Goal: Transaction & Acquisition: Subscribe to service/newsletter

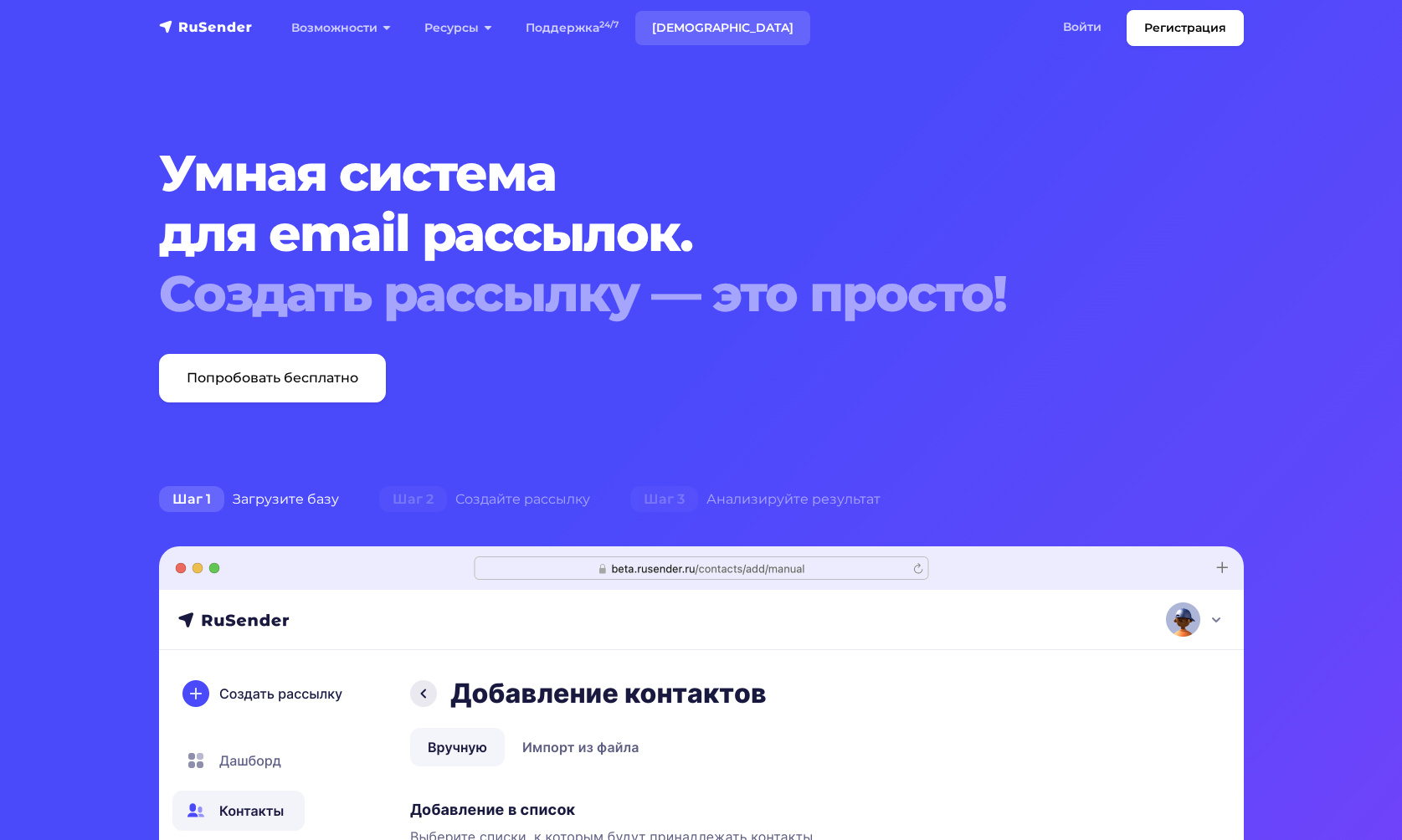
click at [711, 20] on link "[DEMOGRAPHIC_DATA]" at bounding box center [723, 28] width 175 height 35
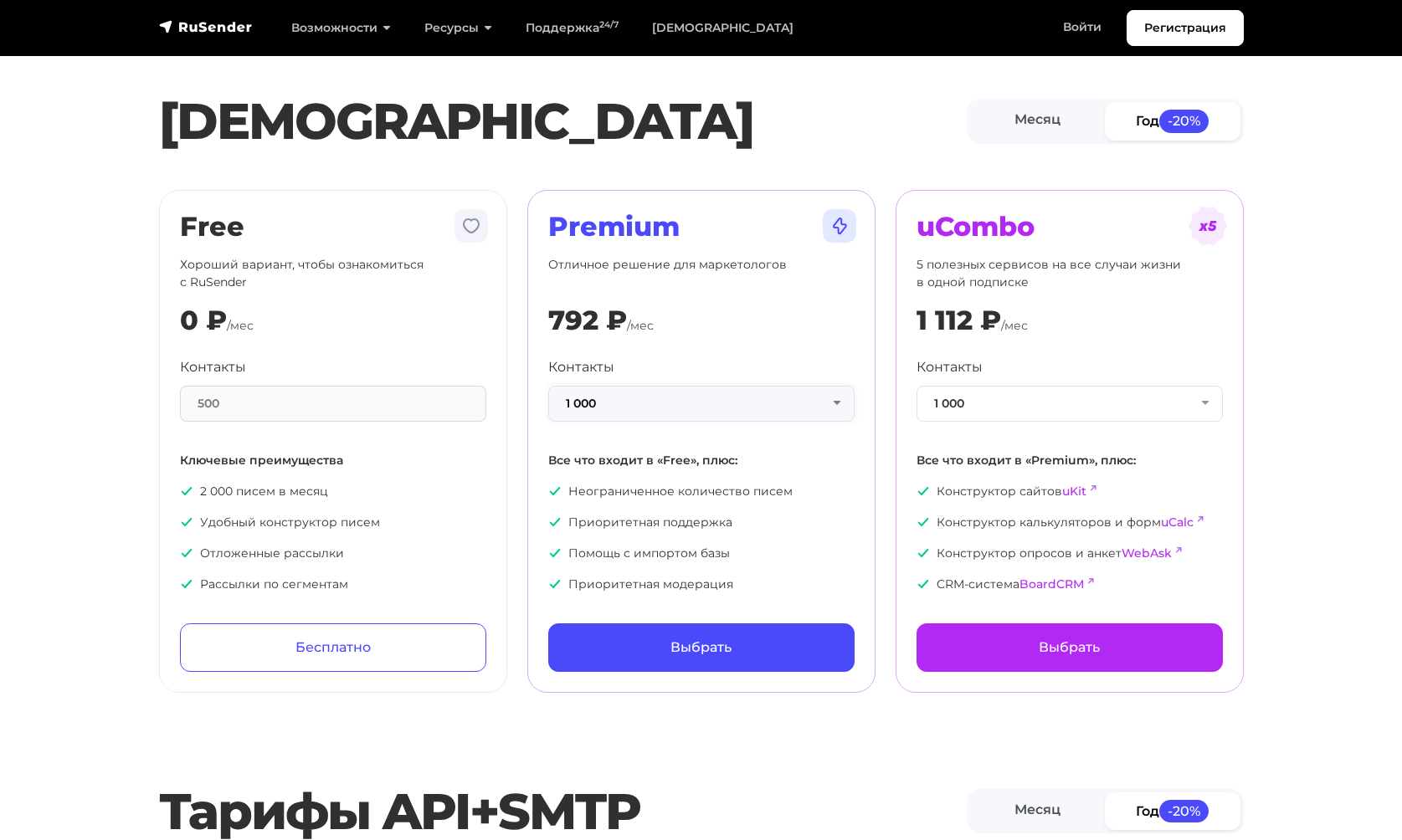
click at [715, 399] on button "1 000" at bounding box center [701, 404] width 307 height 36
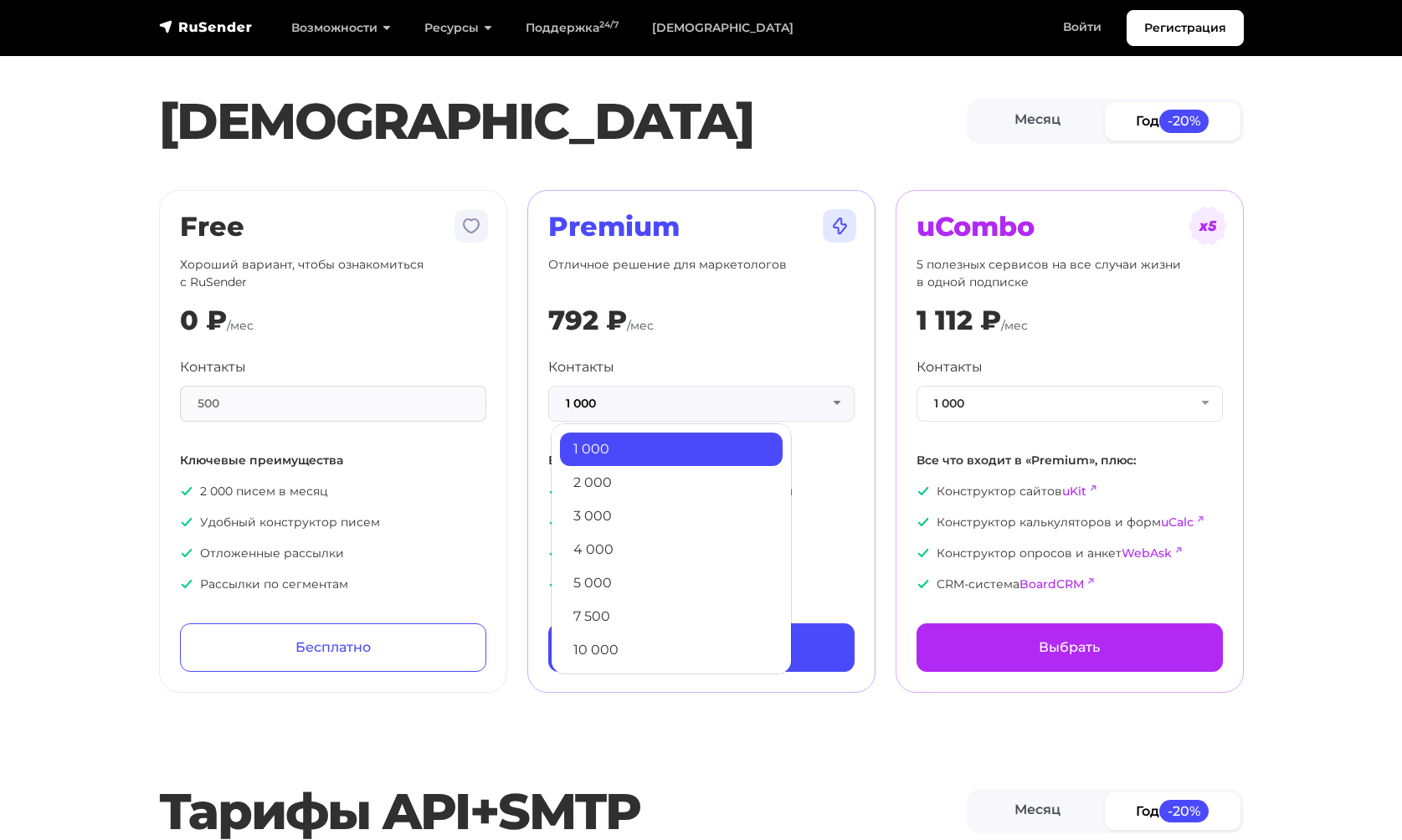
click at [701, 346] on div "Premium Отличное решение для маркетологов 792 ₽ /мес Контакты 1 000 1 000 2 000…" at bounding box center [701, 442] width 307 height 461
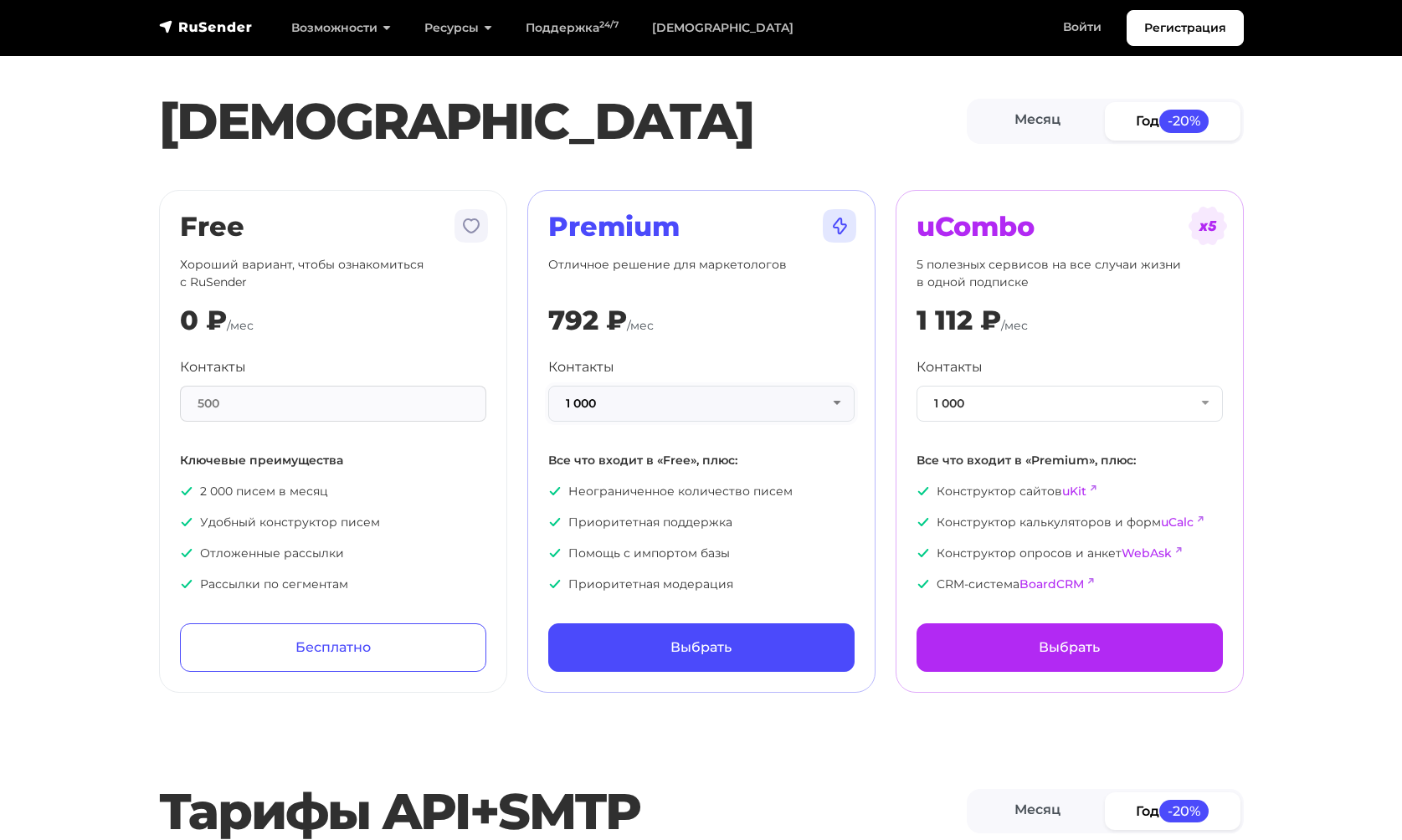
click at [684, 401] on button "1 000" at bounding box center [701, 404] width 307 height 36
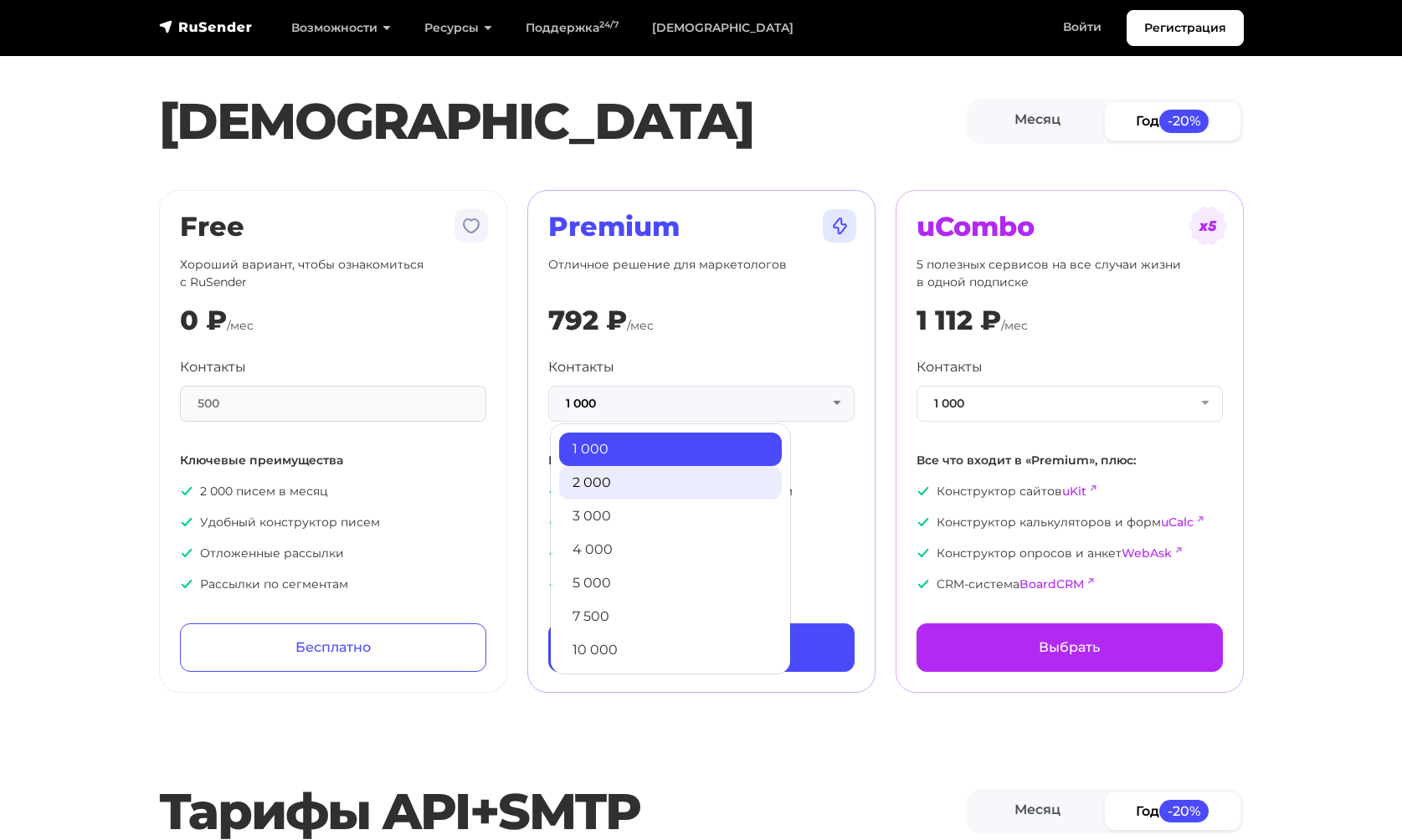
click at [652, 480] on link "2 000" at bounding box center [670, 483] width 222 height 34
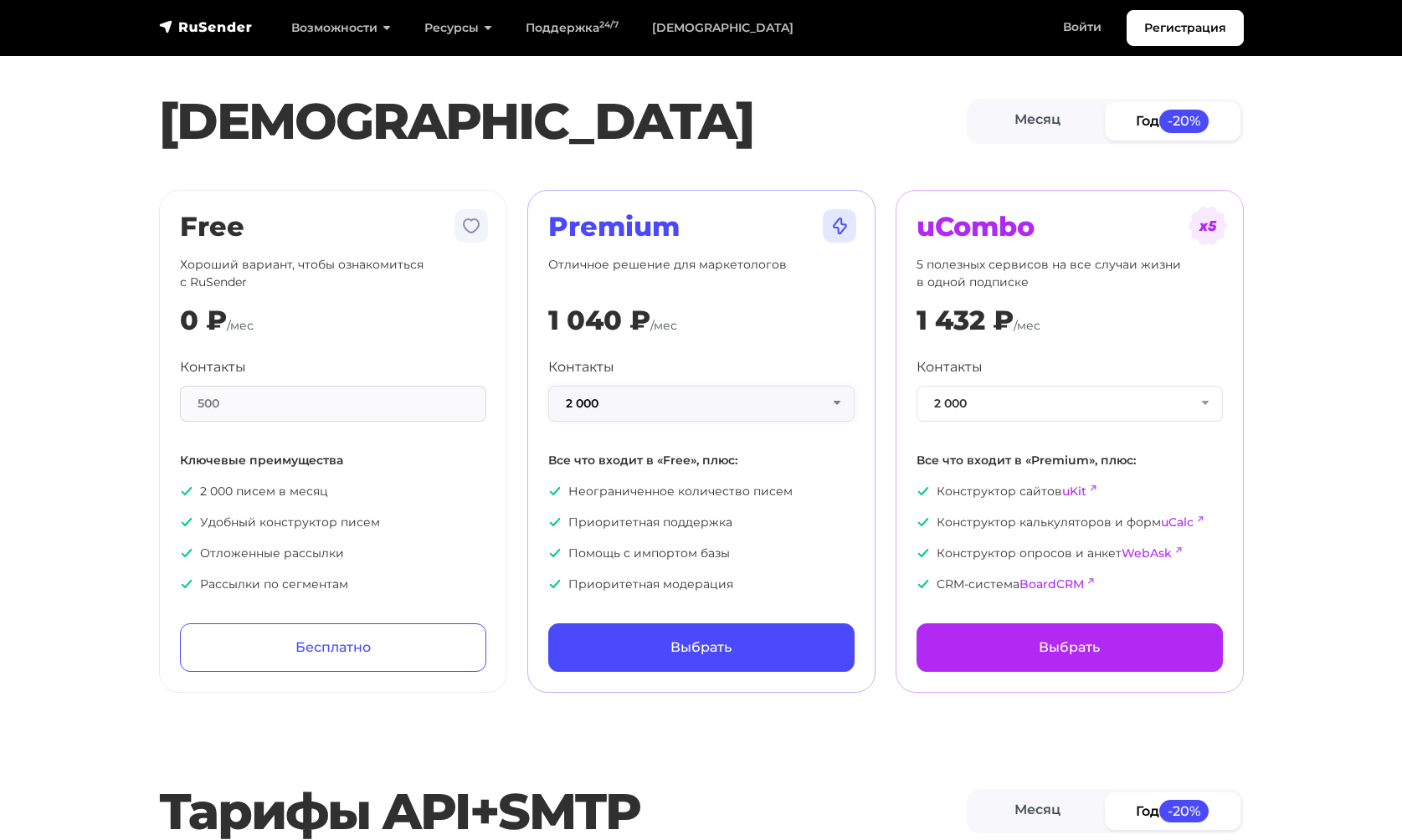
click at [632, 409] on button "2 000" at bounding box center [701, 404] width 307 height 36
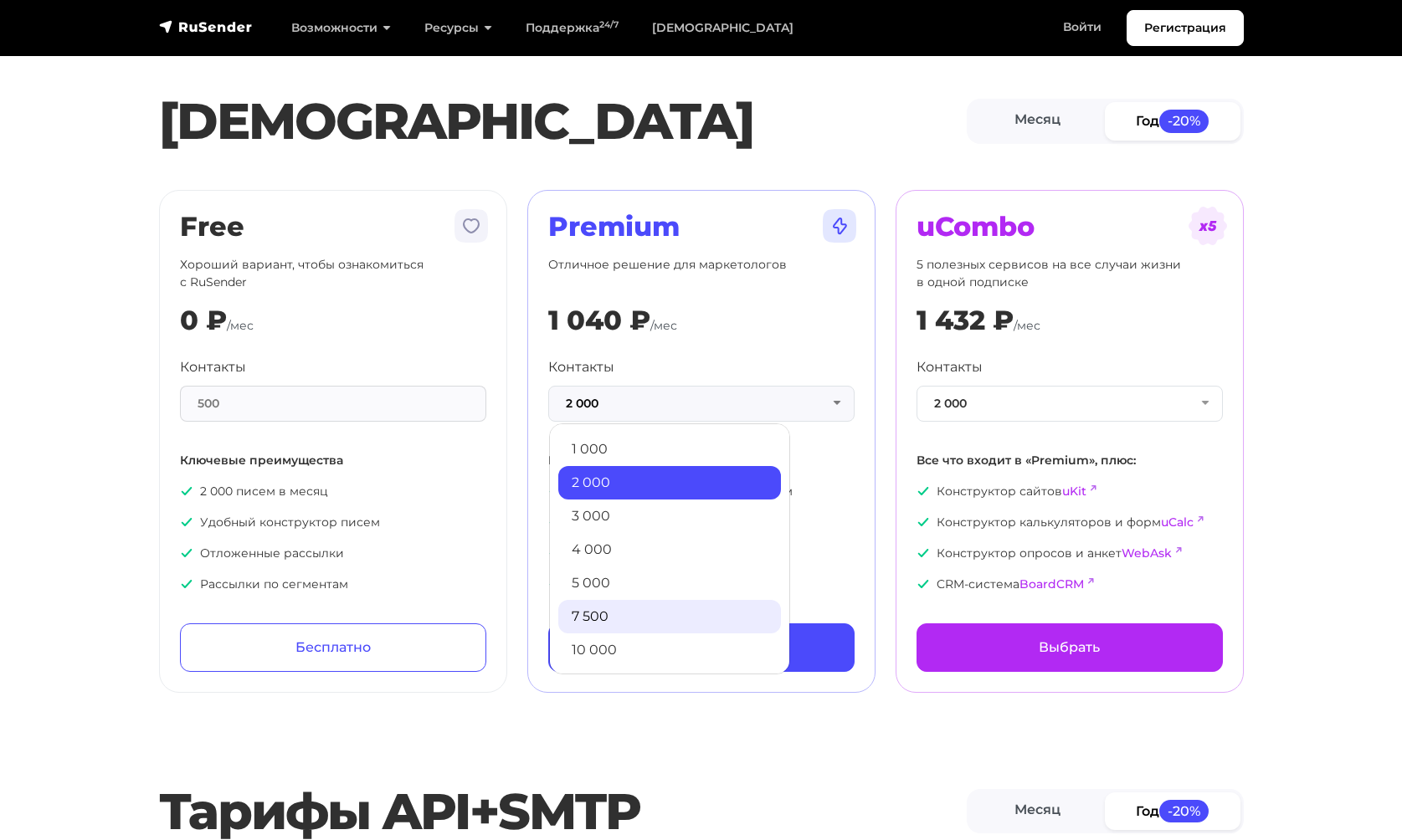
click at [595, 622] on link "7 500" at bounding box center [670, 617] width 222 height 34
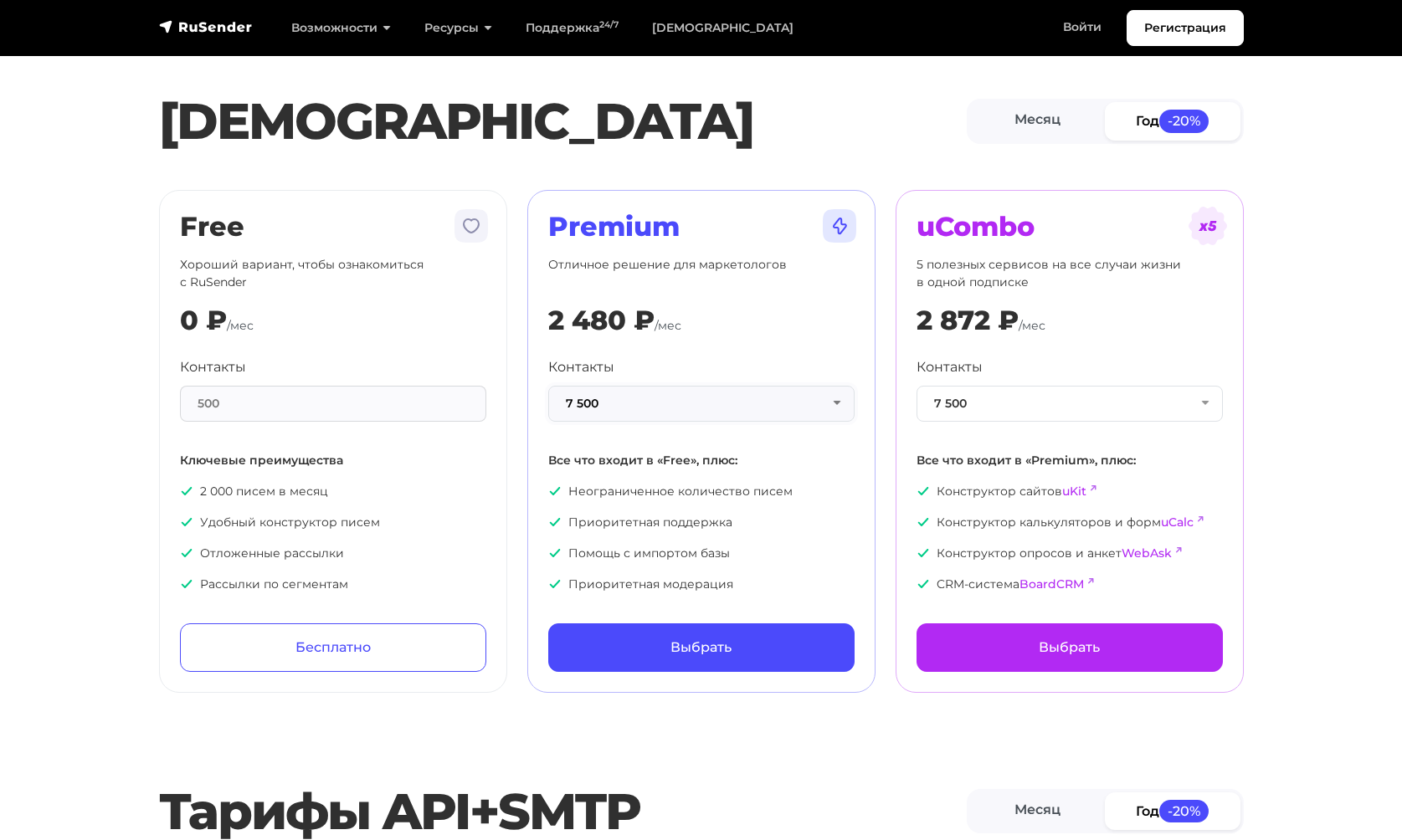
click at [601, 397] on button "7 500" at bounding box center [701, 404] width 307 height 36
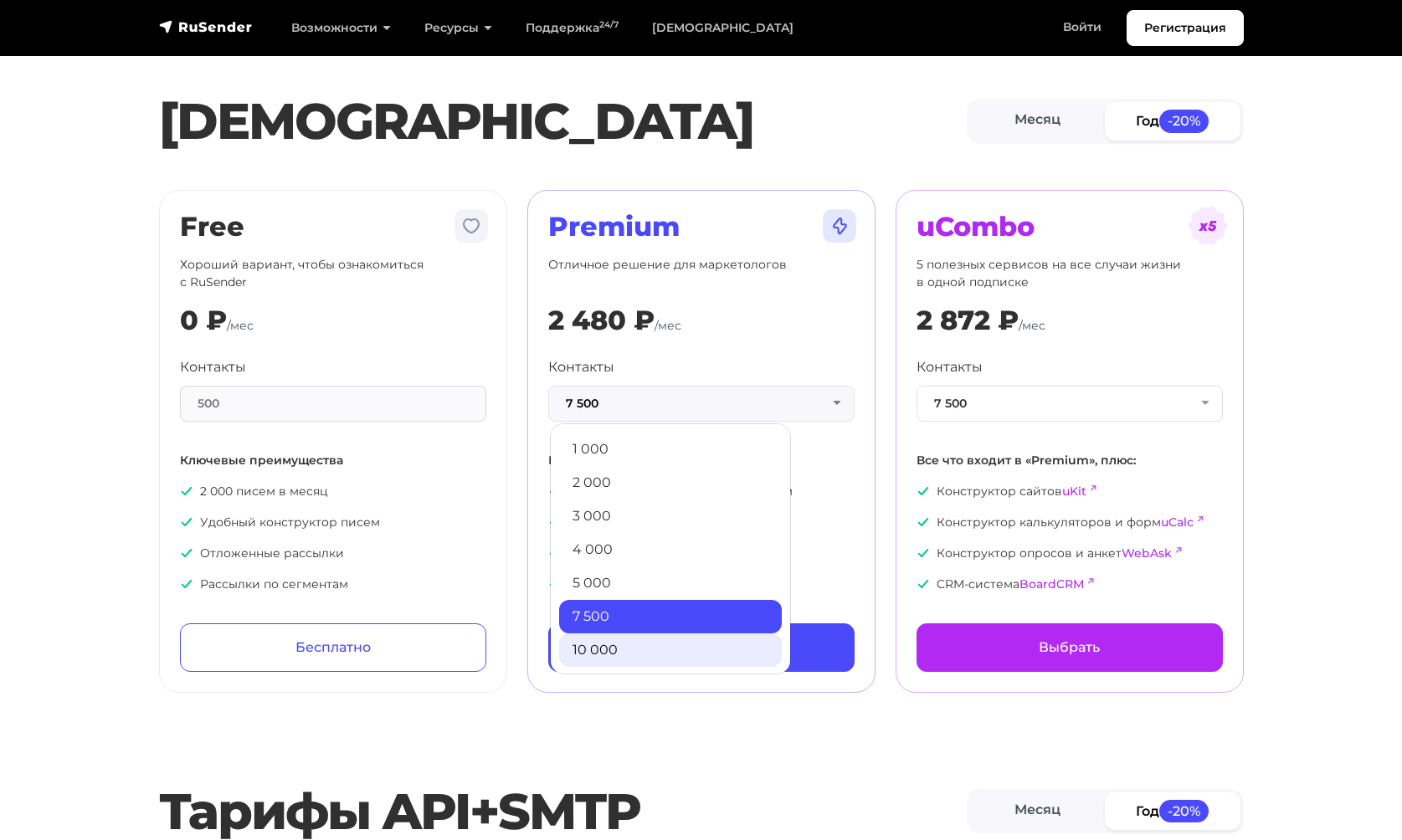
click at [609, 667] on link "10 000" at bounding box center [670, 651] width 222 height 34
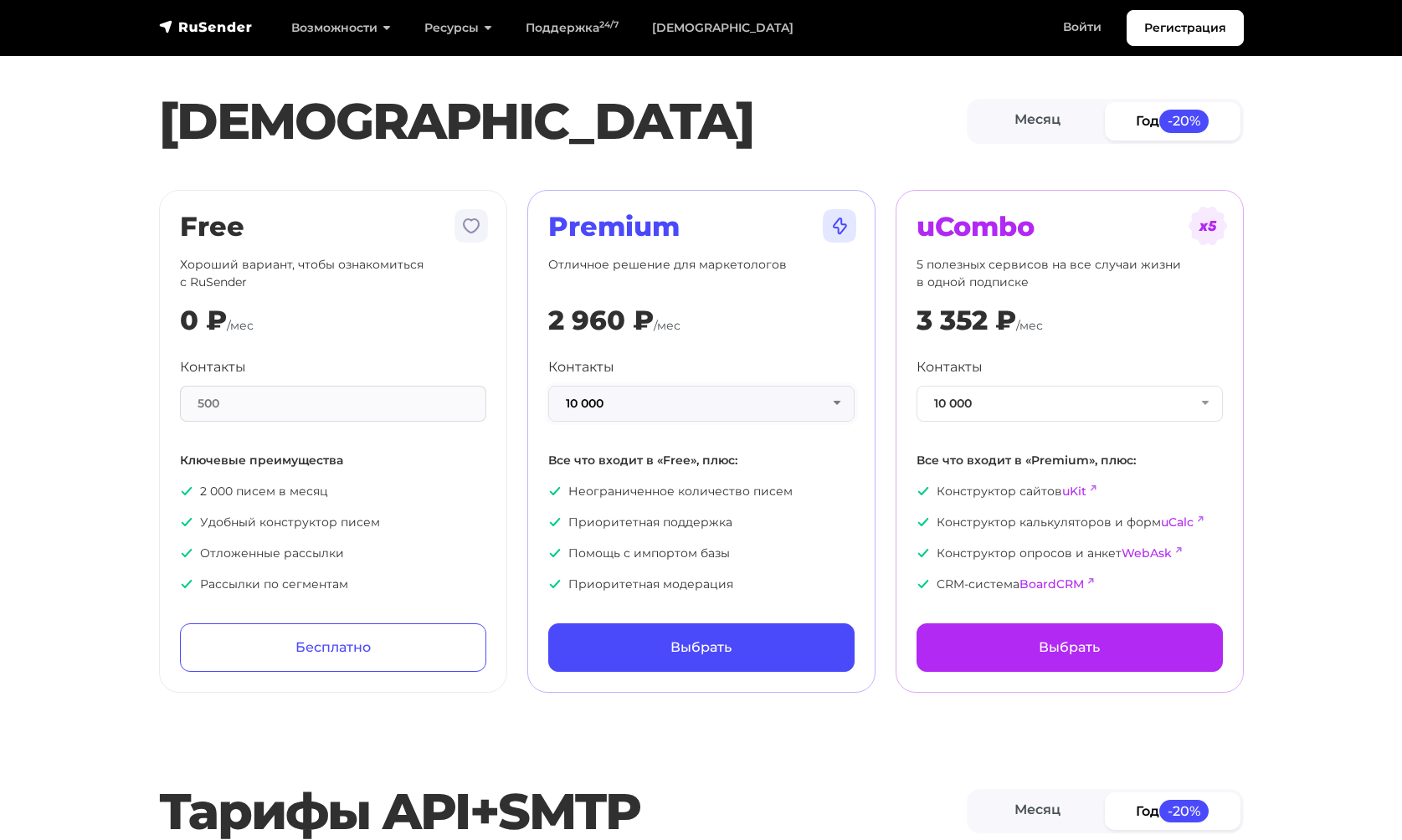
click at [610, 407] on button "10 000" at bounding box center [701, 404] width 307 height 36
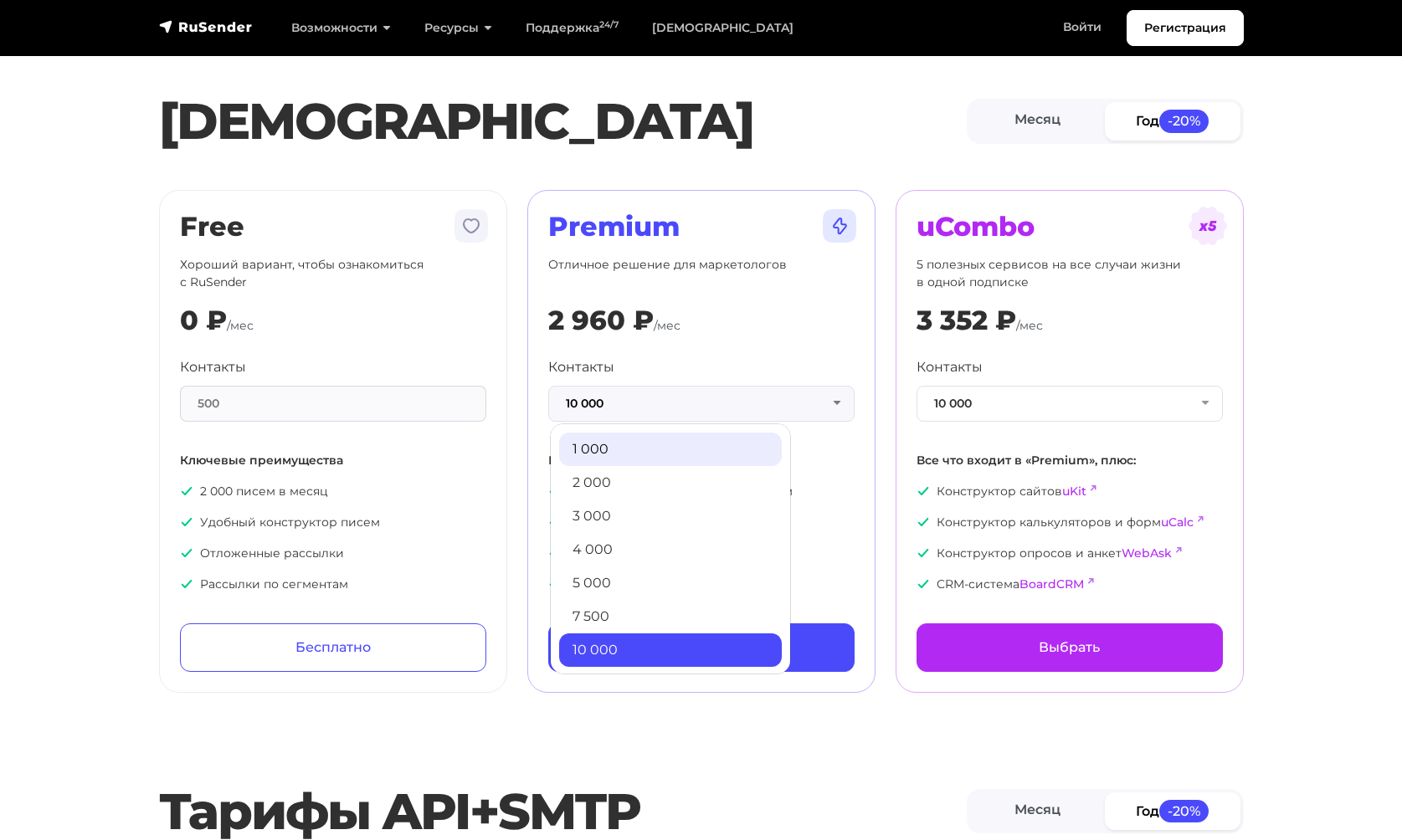
click at [626, 436] on link "1 000" at bounding box center [670, 450] width 222 height 34
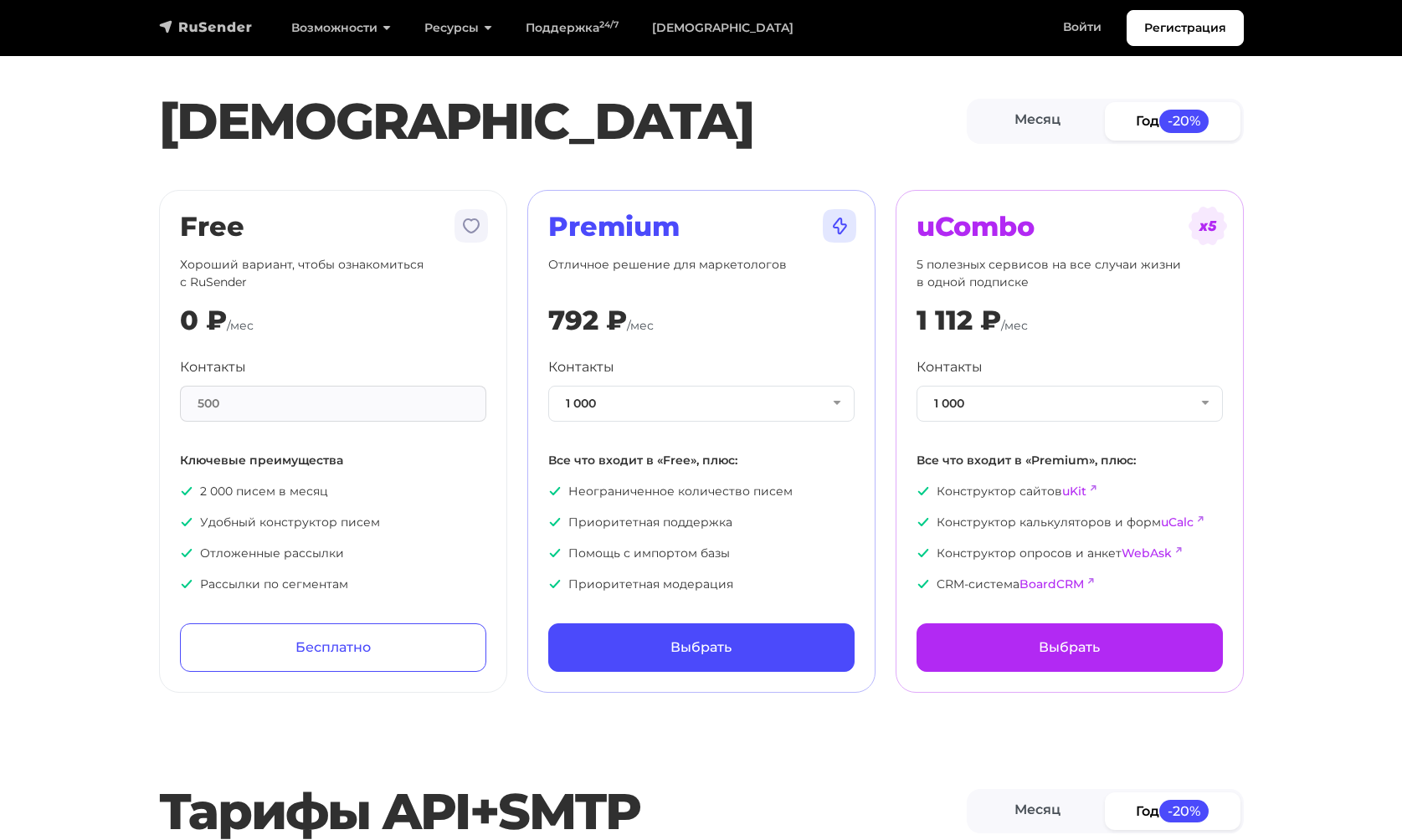
click at [198, 35] on img "navbar" at bounding box center [206, 27] width 94 height 17
